Goal: Obtain resource: Download file/media

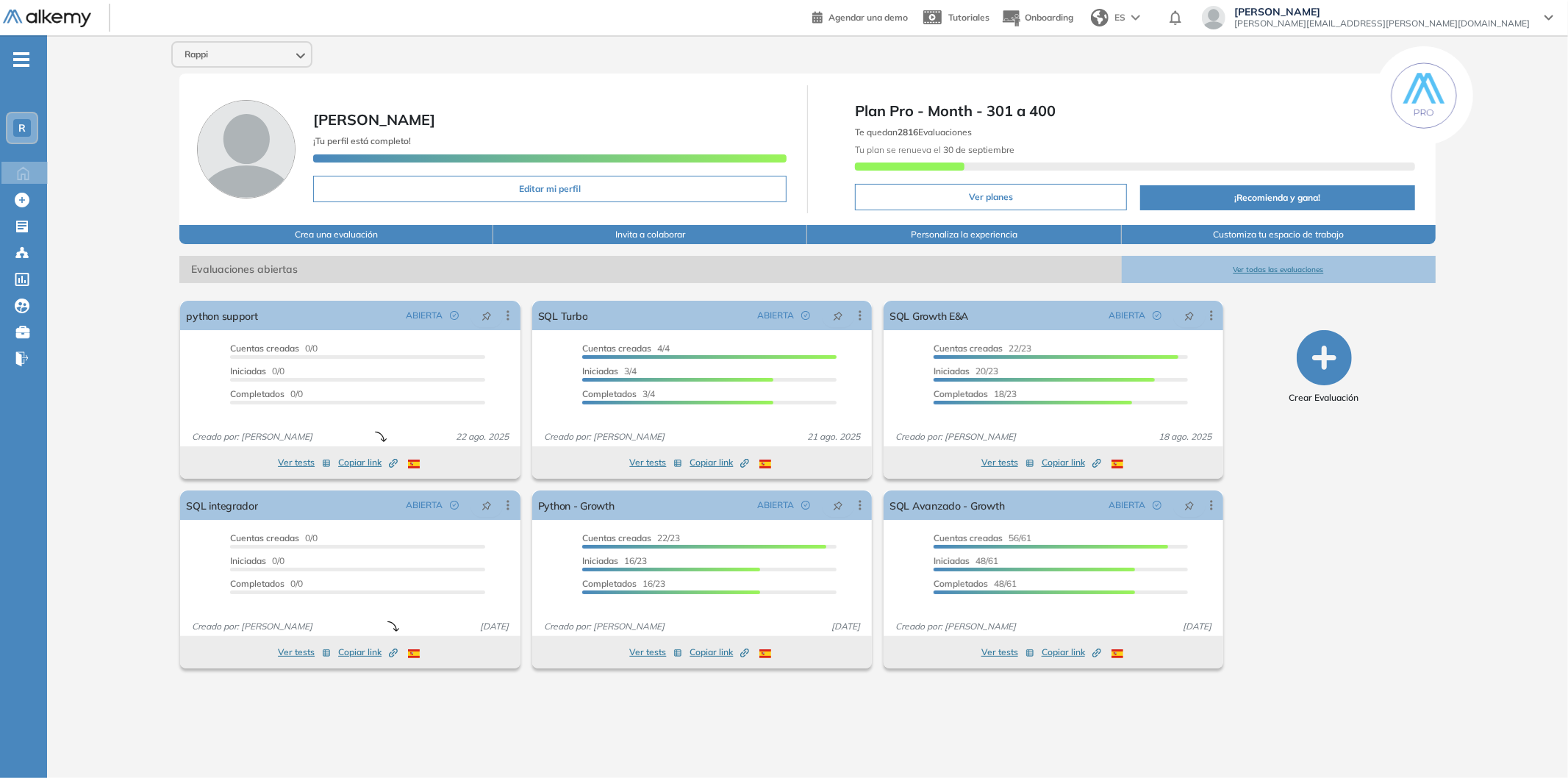
click at [1511, 109] on div "Rappi [PERSON_NAME] ¡Tu perfil está completo! Editar mi perfil Plan Pro - Month…" at bounding box center [808, 395] width 1522 height 719
click at [932, 307] on link "SQL Growth E&A" at bounding box center [928, 315] width 79 height 29
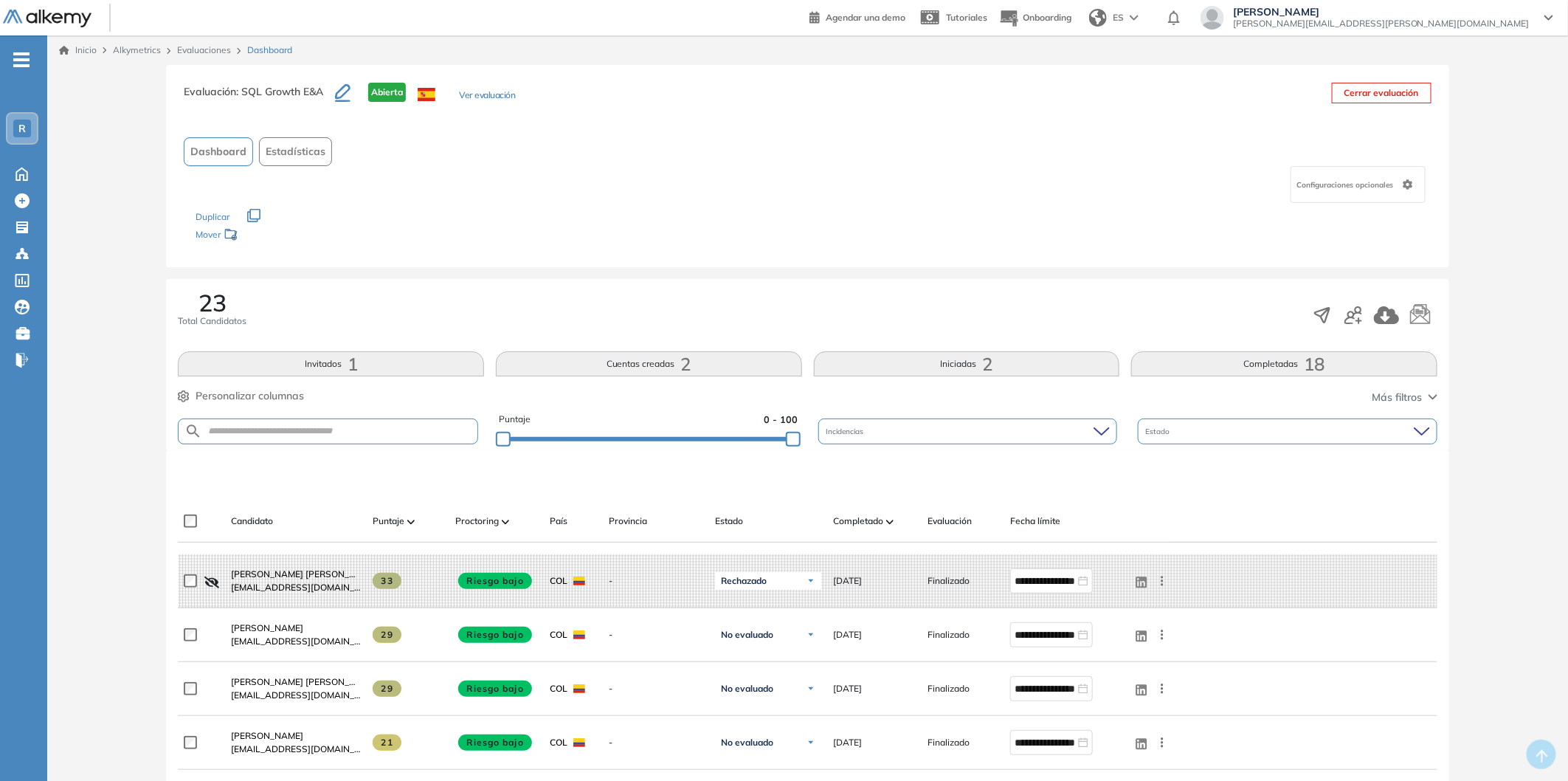
click at [897, 520] on div "Completado" at bounding box center [875, 521] width 83 height 18
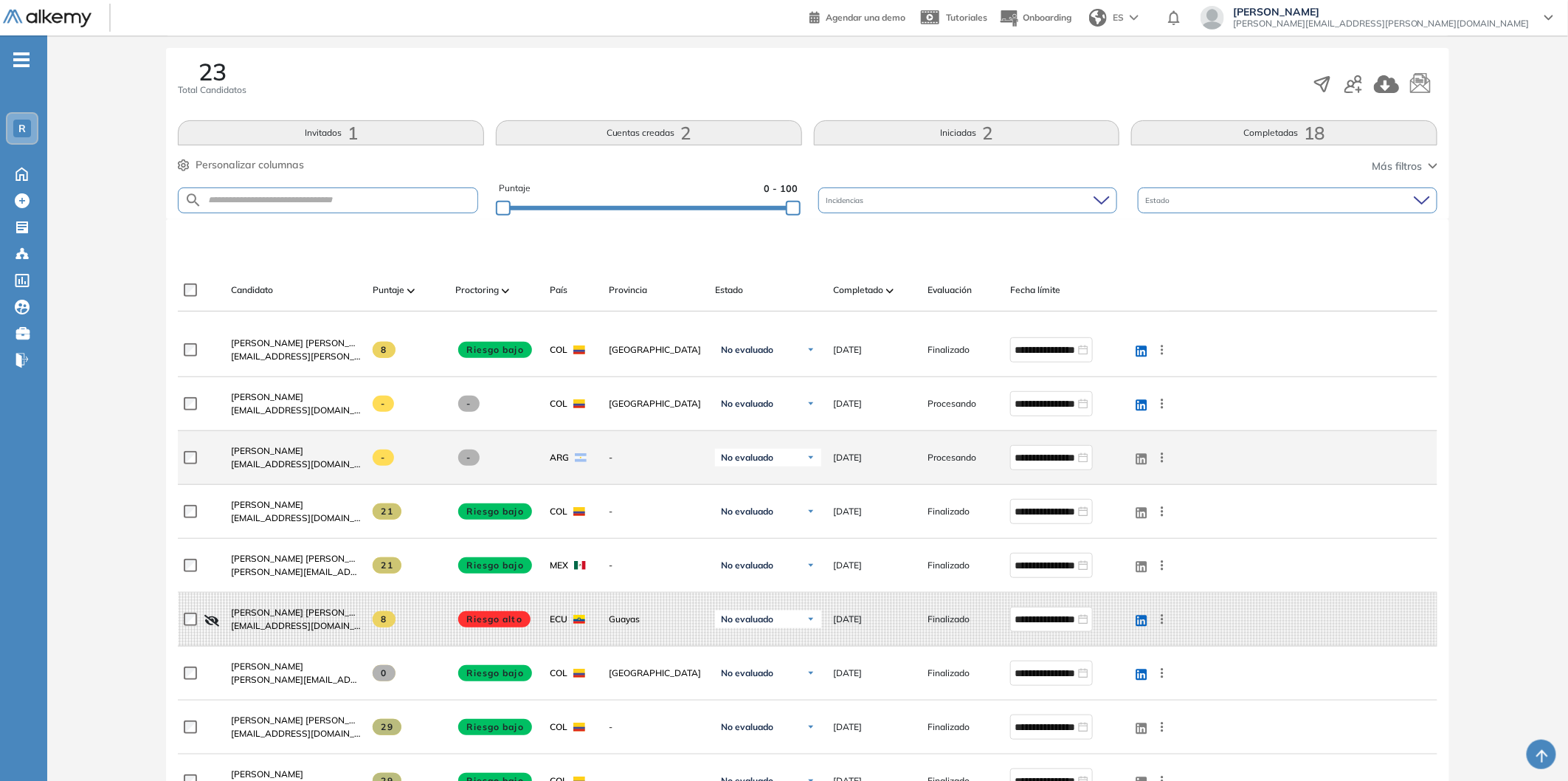
scroll to position [246, 0]
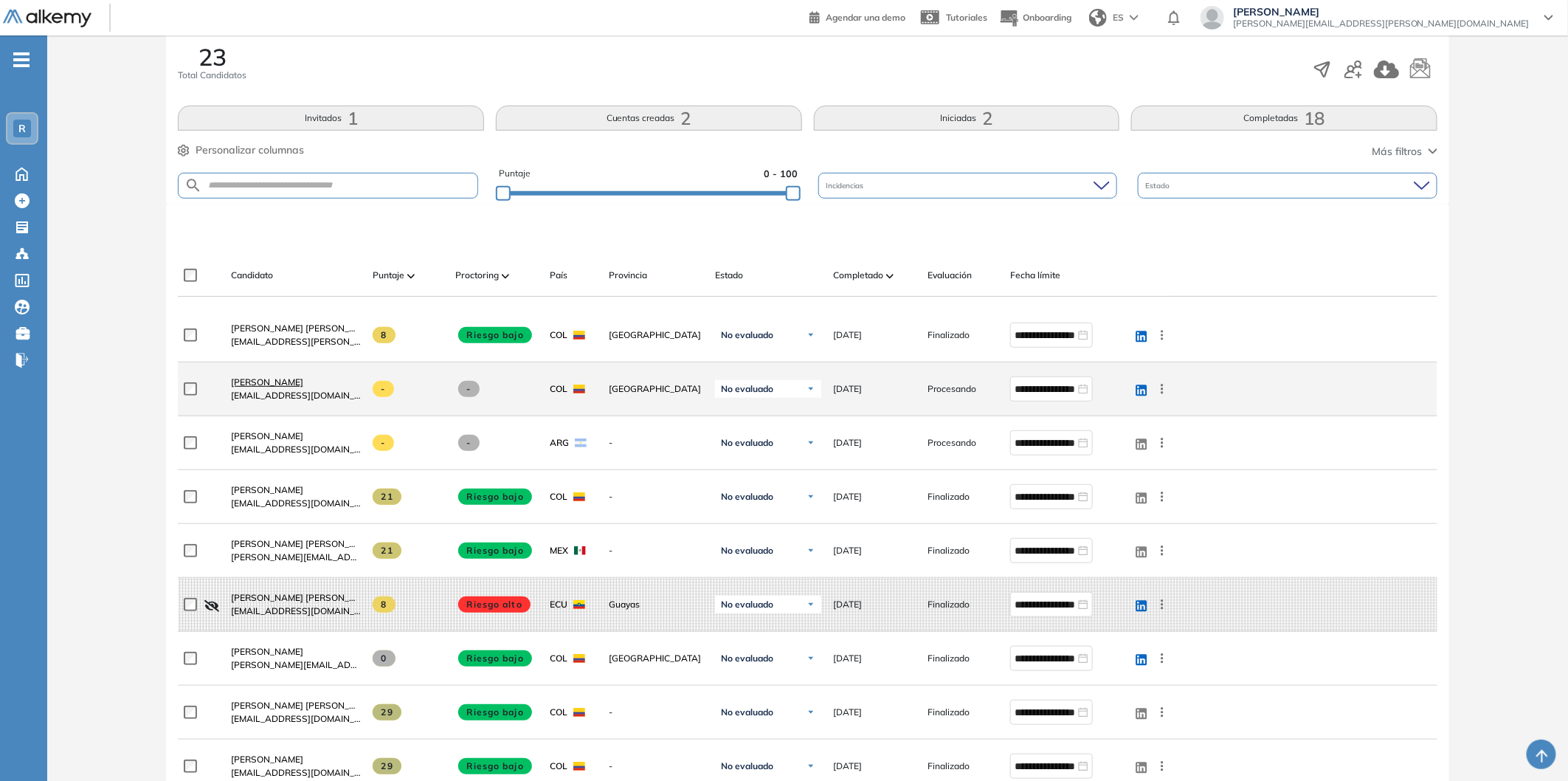
click at [257, 382] on span "[PERSON_NAME]" at bounding box center [267, 382] width 72 height 11
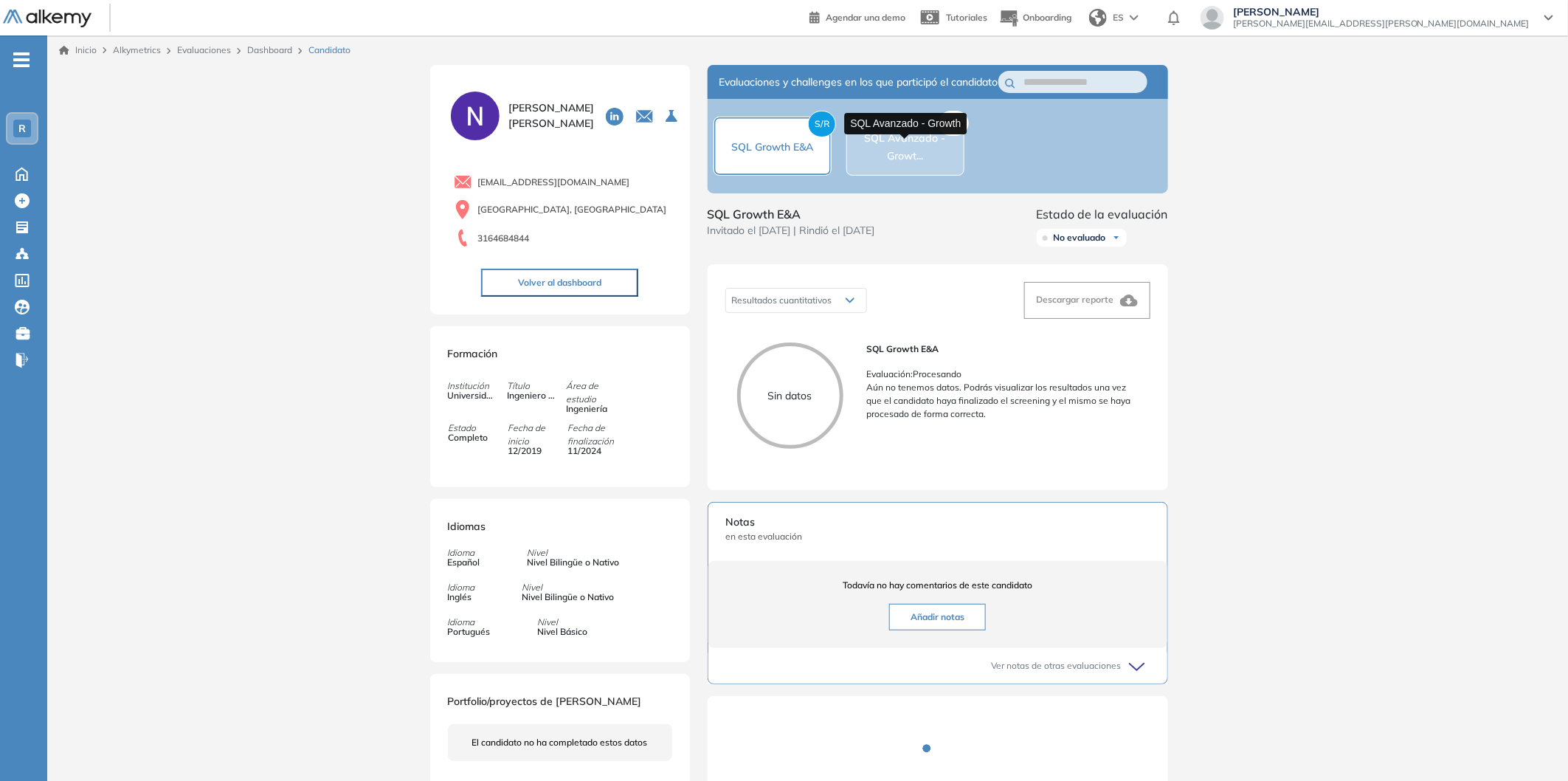
click at [913, 157] on span "SQL Avanzado - Growt..." at bounding box center [905, 147] width 81 height 31
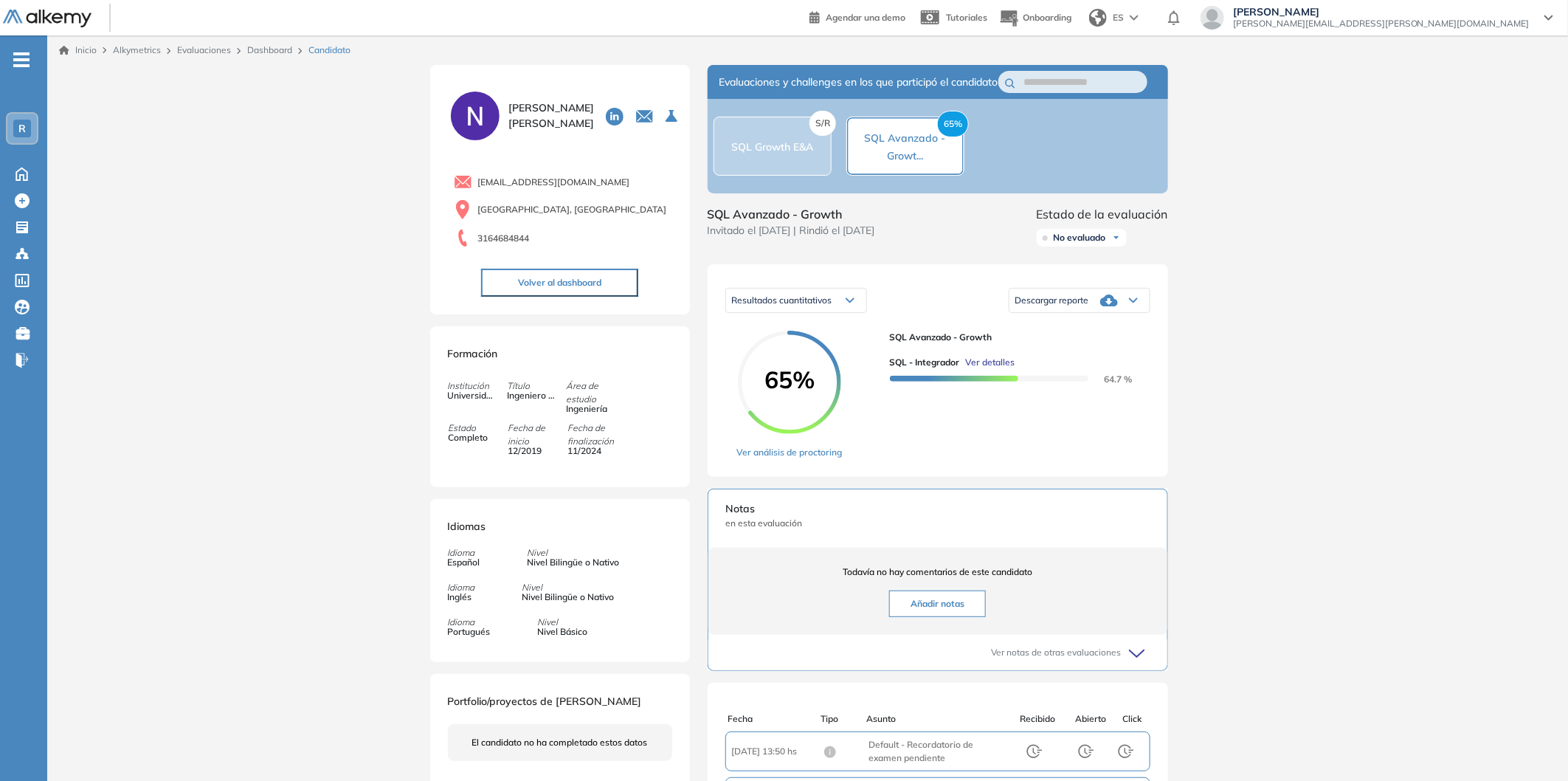
click at [1115, 306] on icon at bounding box center [1109, 300] width 18 height 12
click at [1076, 349] on li "Descargar informe completo" at bounding box center [1071, 342] width 109 height 15
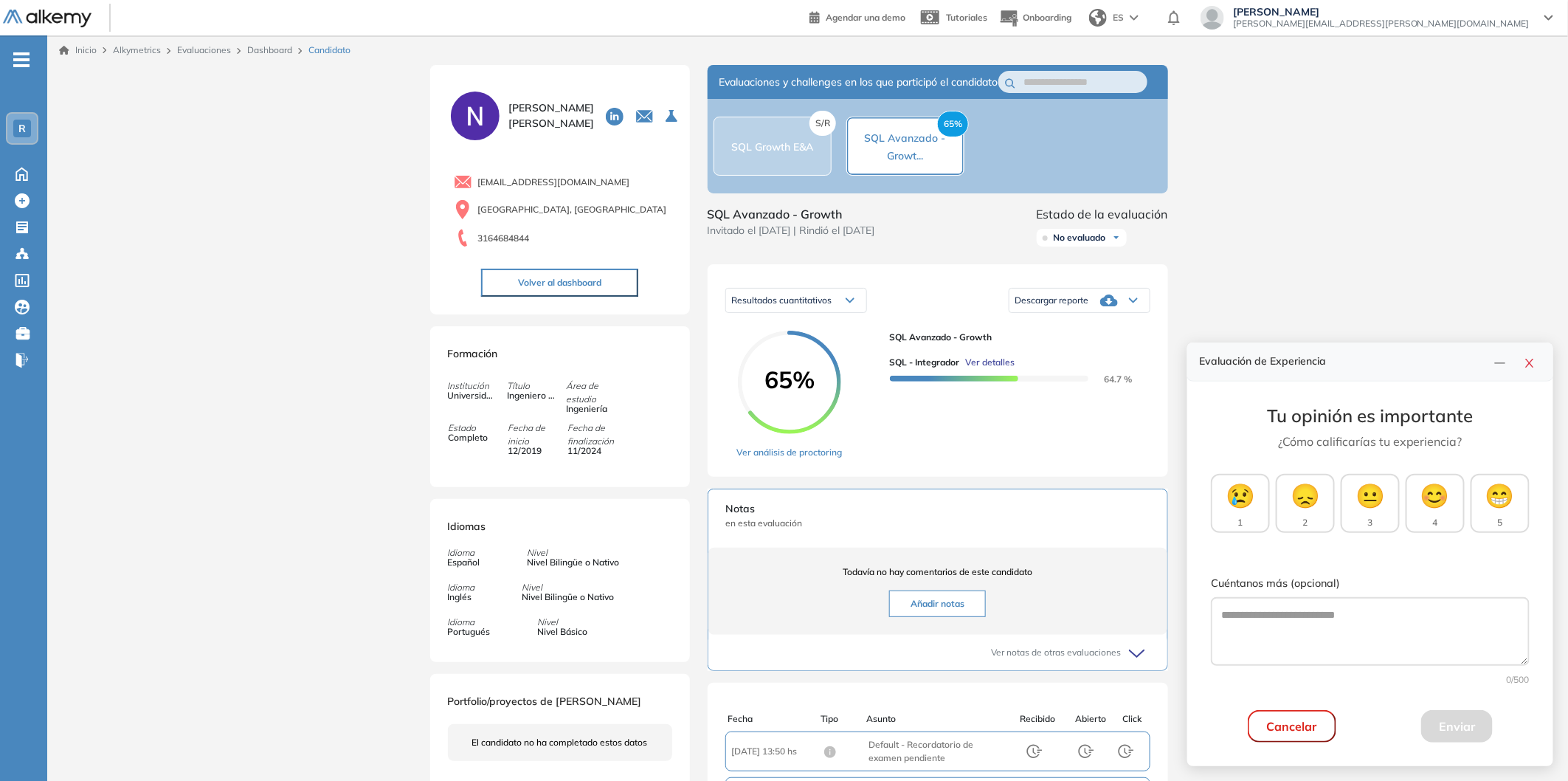
click at [783, 167] on div "S/R SQL Growth E&A" at bounding box center [773, 146] width 118 height 59
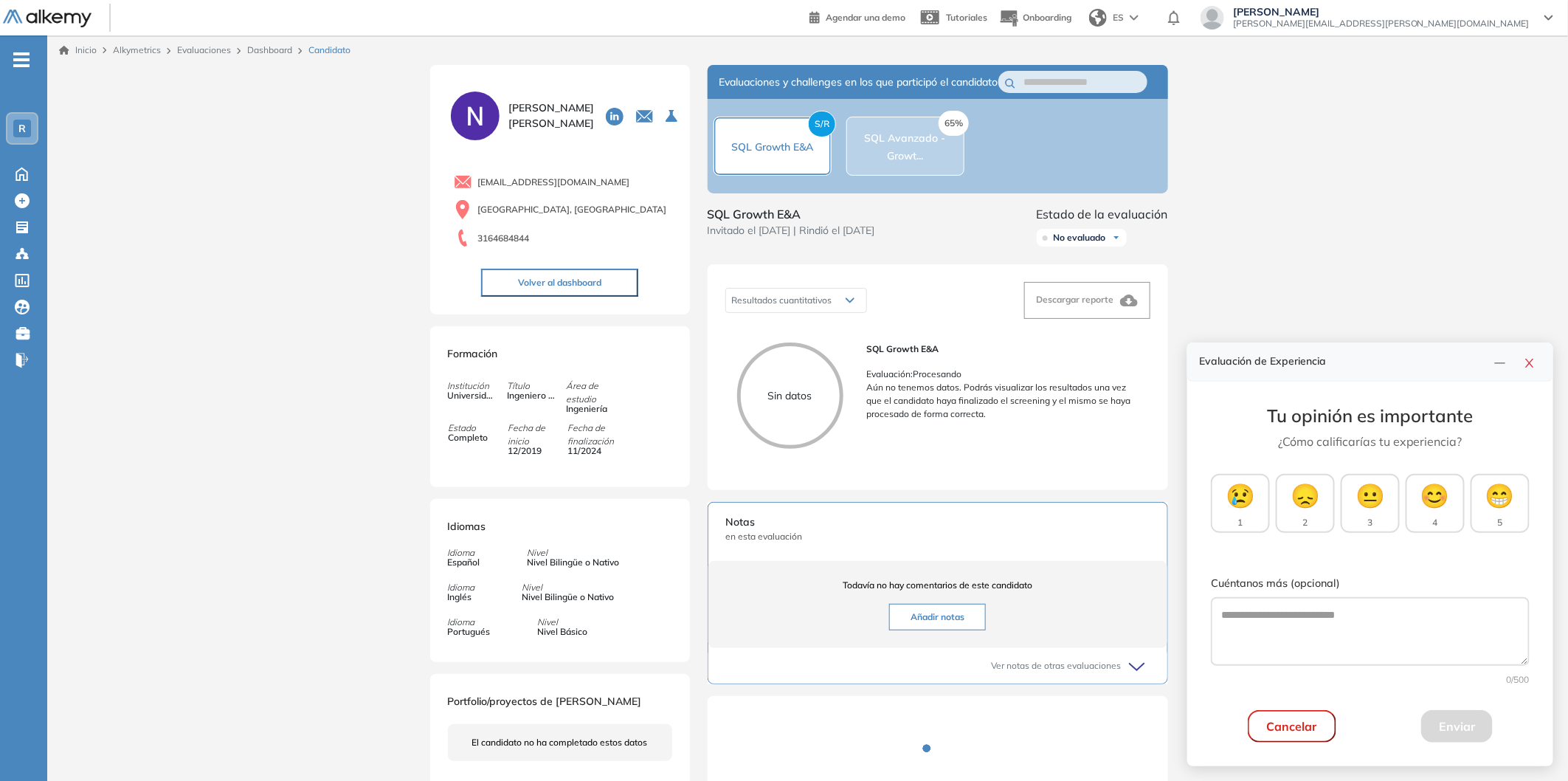
click at [275, 52] on link "Dashboard" at bounding box center [269, 50] width 45 height 11
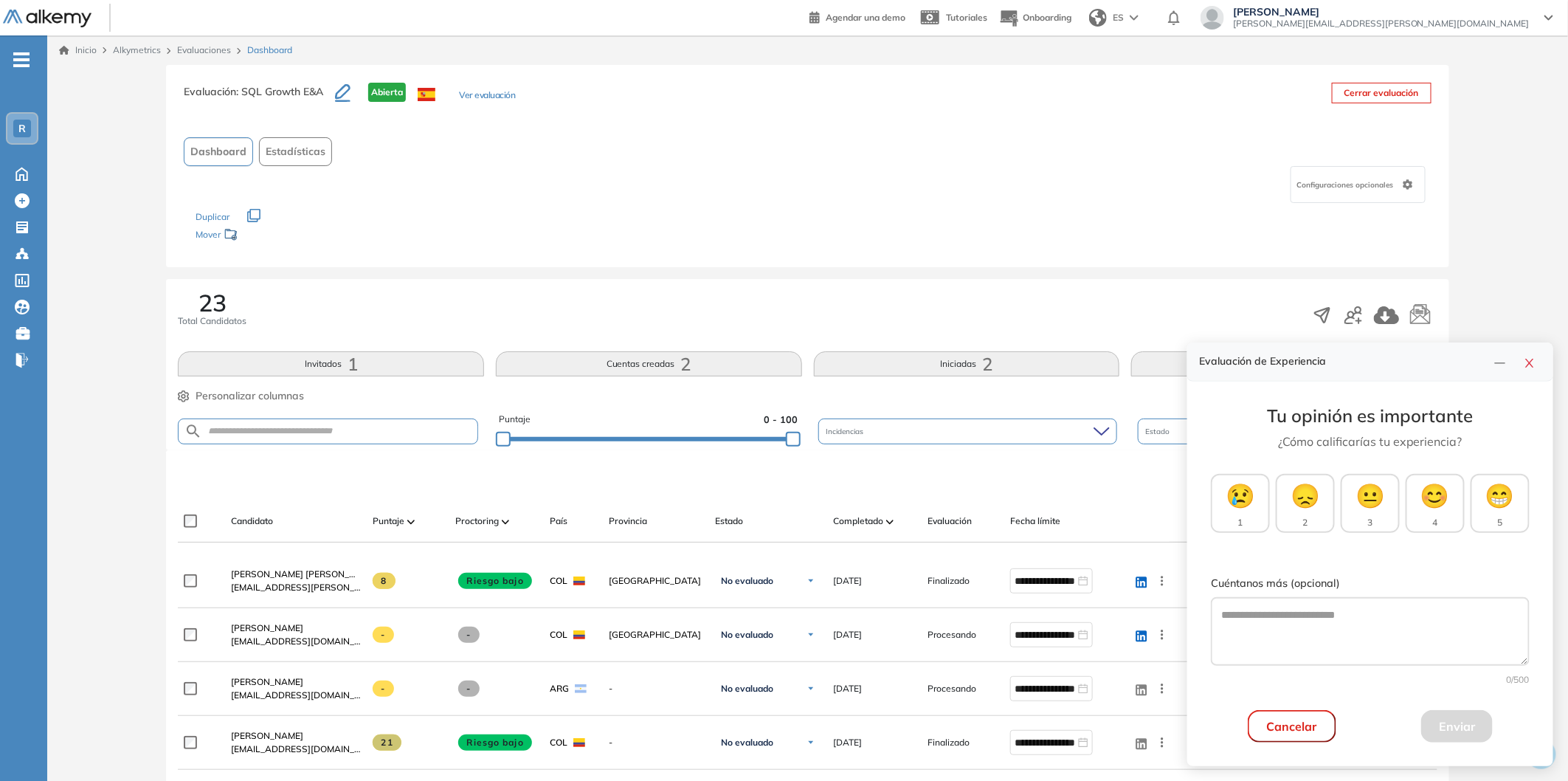
click at [196, 52] on link "Evaluaciones" at bounding box center [203, 50] width 54 height 11
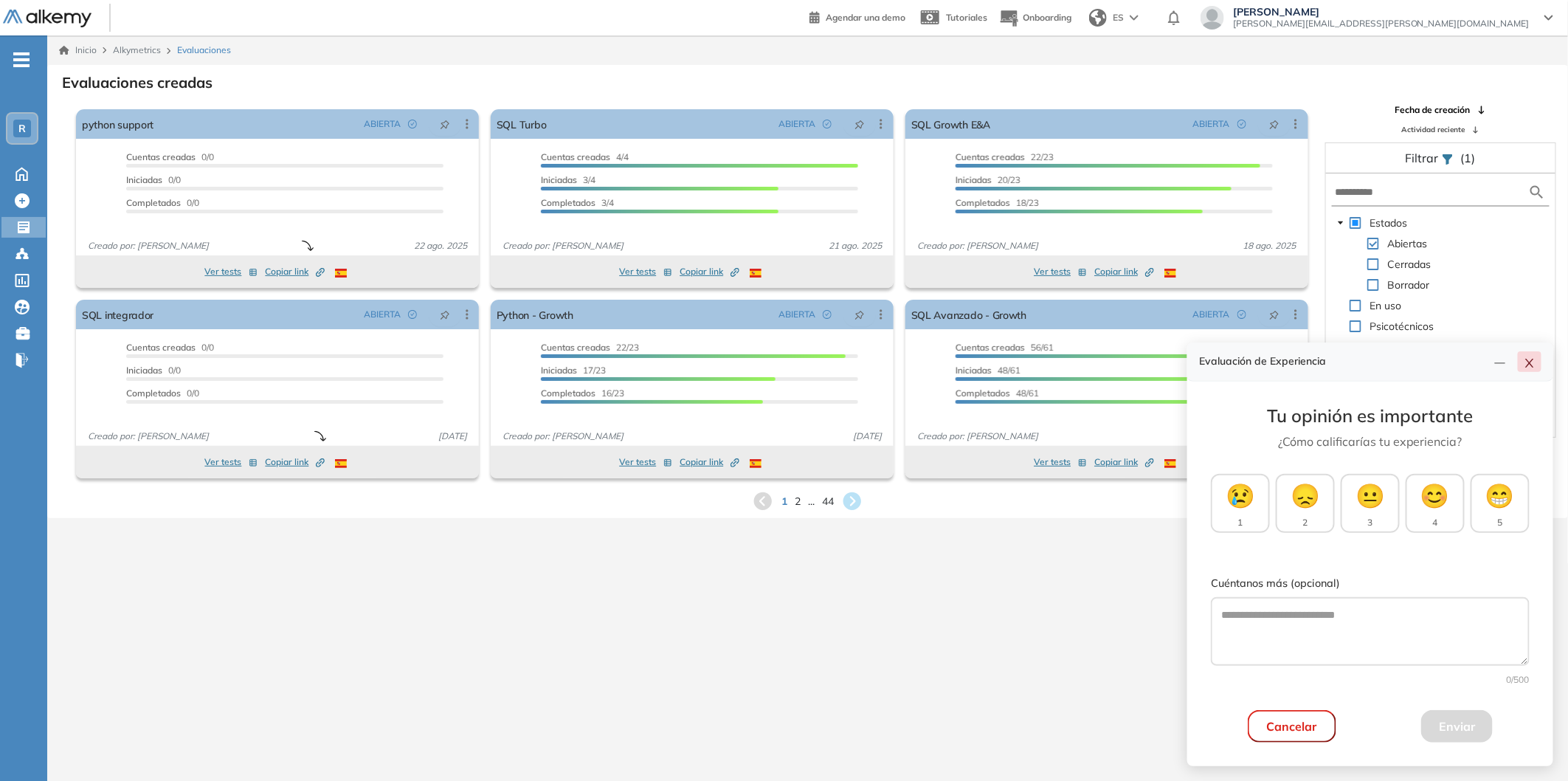
click at [1534, 362] on icon "close" at bounding box center [1530, 363] width 12 height 12
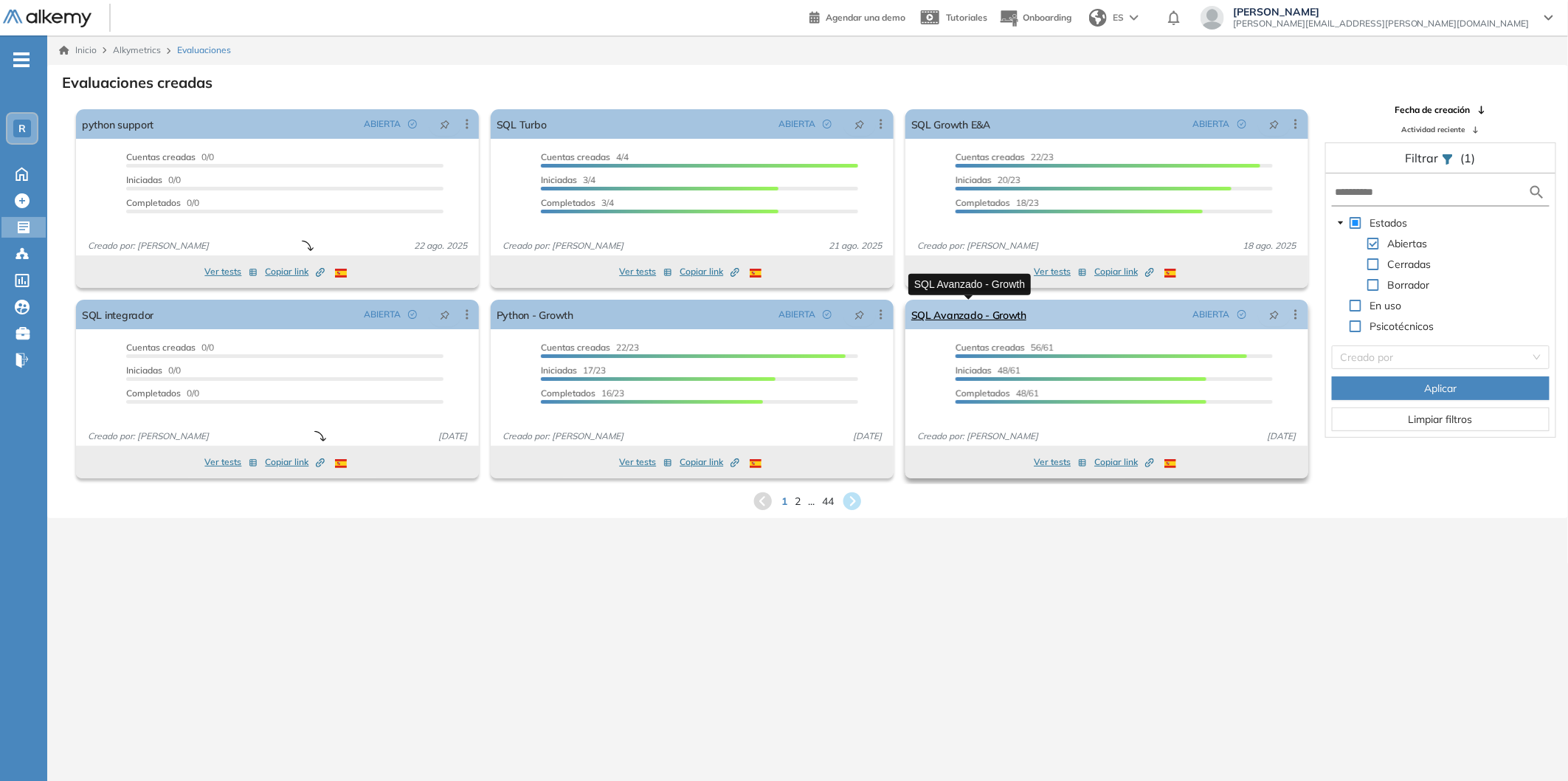
click at [967, 312] on link "SQL Avanzado - Growth" at bounding box center [969, 314] width 115 height 30
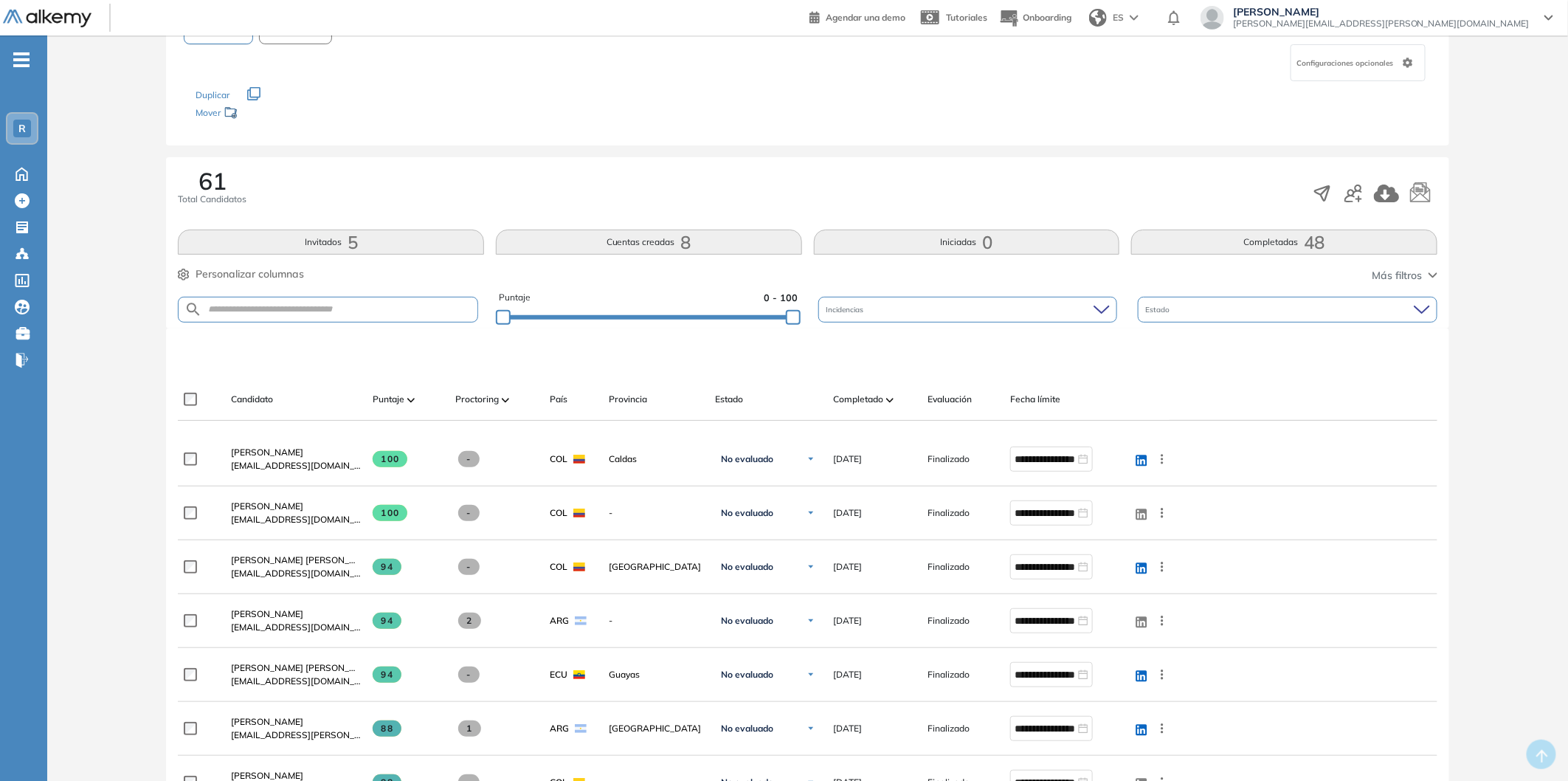
scroll to position [164, 0]
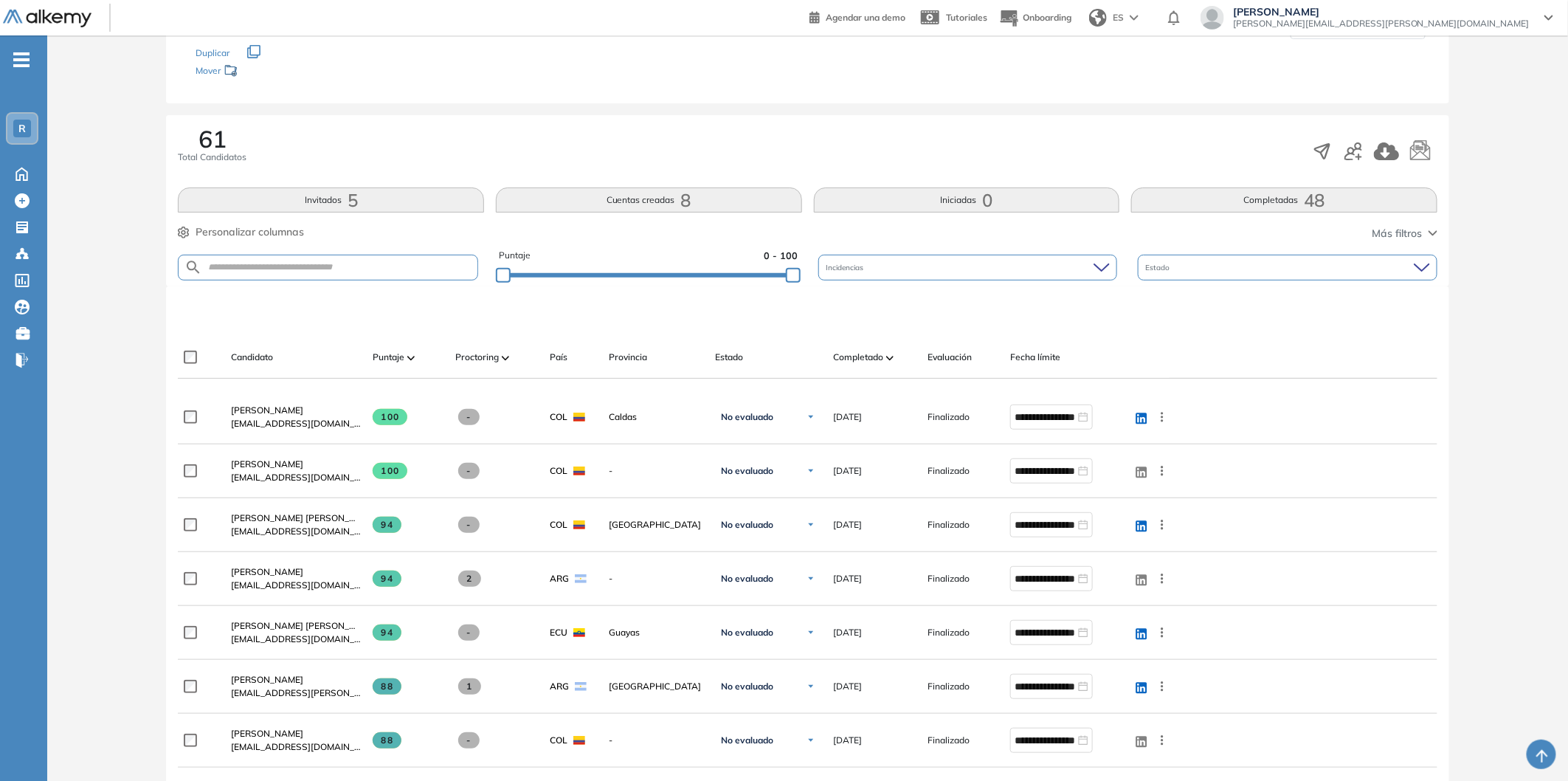
click at [885, 362] on div "Completado" at bounding box center [875, 357] width 83 height 18
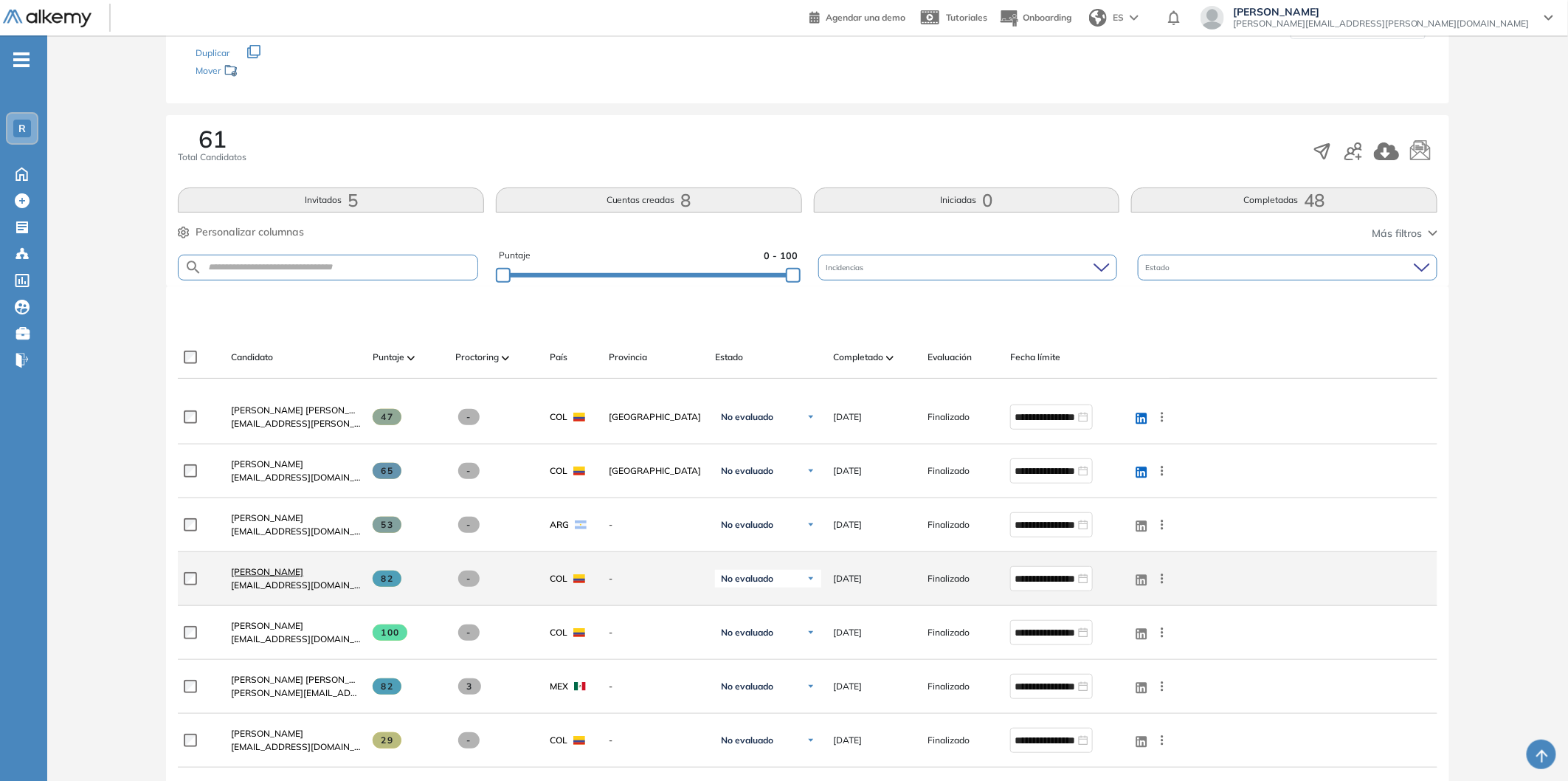
click at [244, 575] on span "[PERSON_NAME]" at bounding box center [267, 571] width 72 height 11
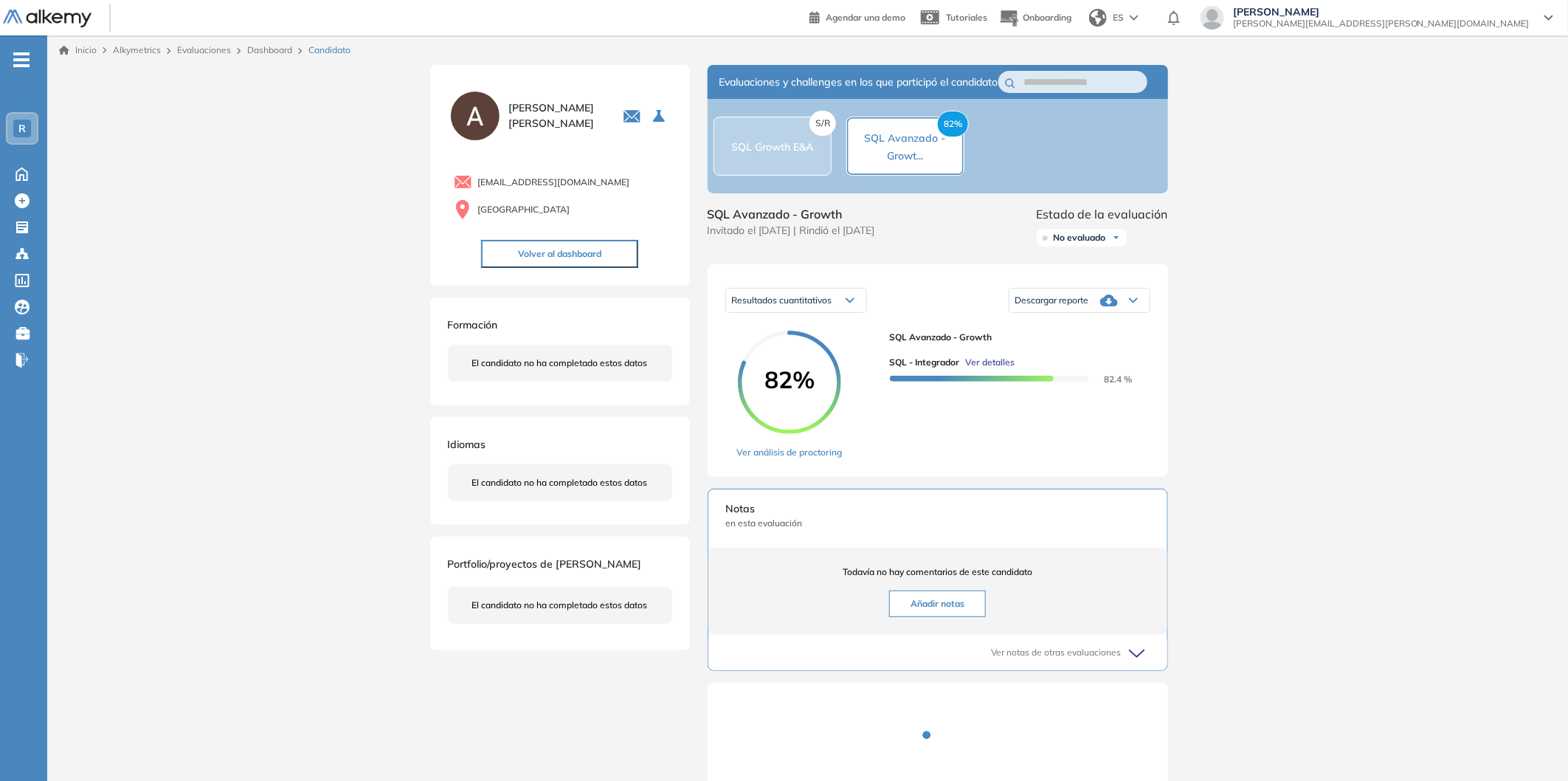
click at [1051, 306] on span "Descargar reporte" at bounding box center [1052, 300] width 74 height 12
click at [1041, 349] on li "Descargar informe completo" at bounding box center [1071, 342] width 109 height 15
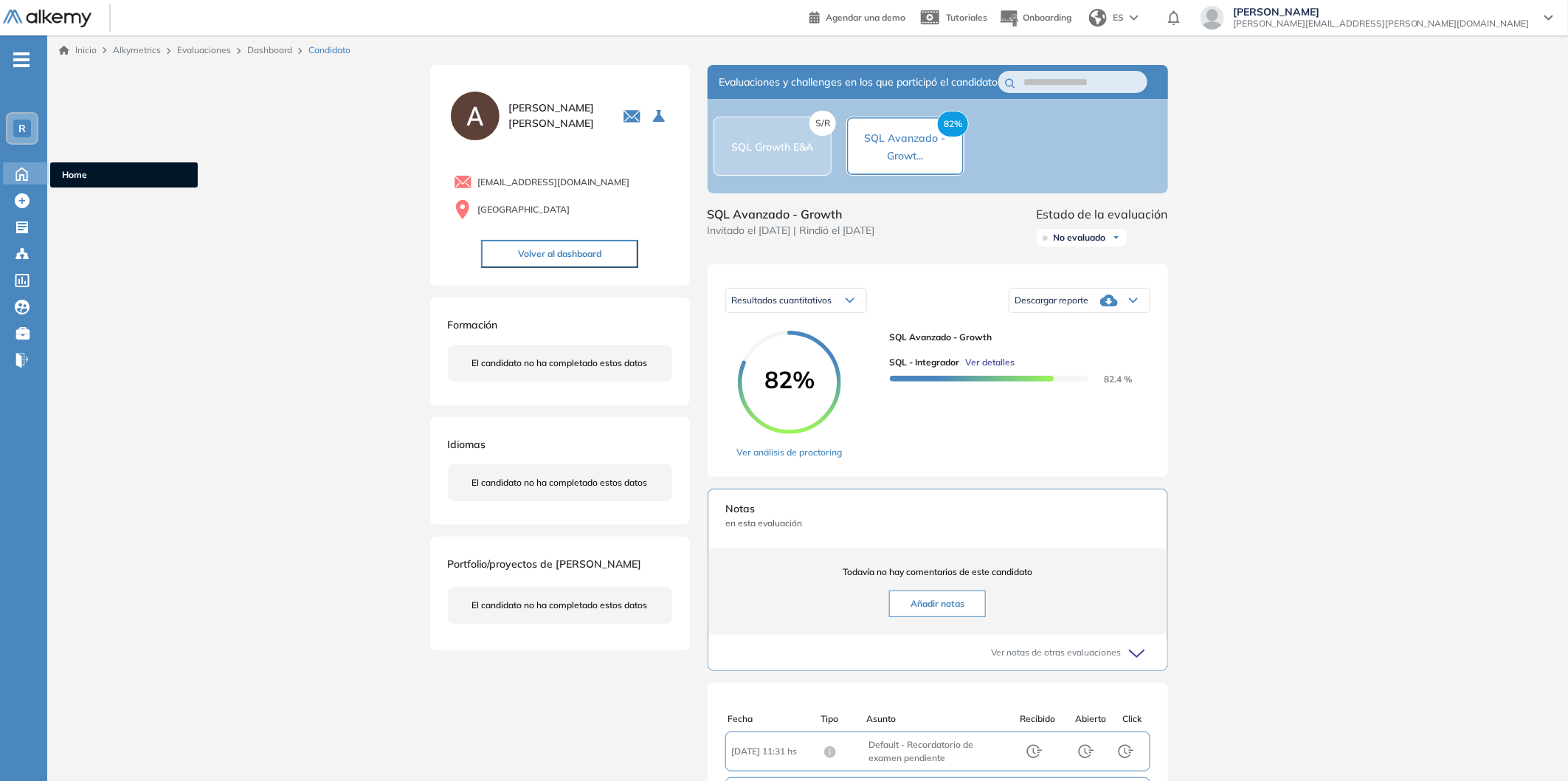
click at [20, 164] on icon at bounding box center [21, 173] width 26 height 18
